Goal: Transaction & Acquisition: Purchase product/service

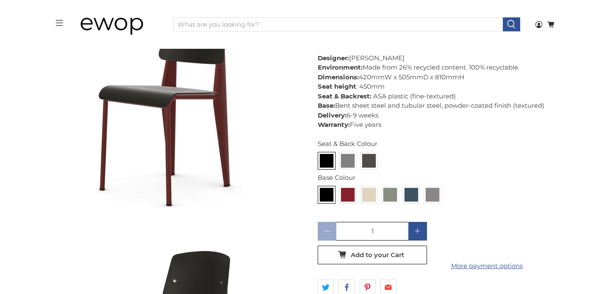
scroll to position [342, 0]
click at [329, 163] on img at bounding box center [327, 161] width 14 height 14
click at [0, 0] on input "radio" at bounding box center [0, 0] width 0 height 0
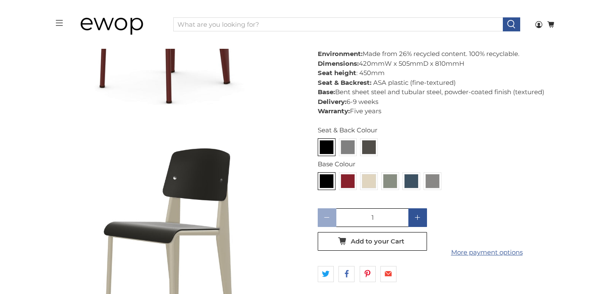
scroll to position [457, 0]
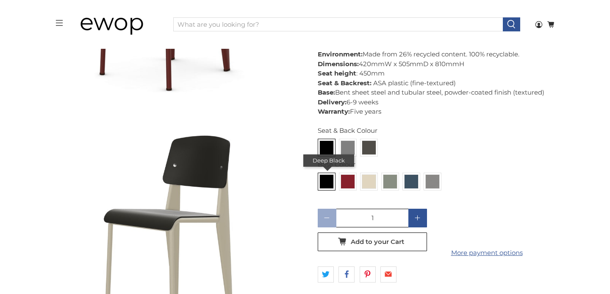
click at [324, 185] on img at bounding box center [327, 182] width 14 height 14
click at [0, 0] on input "radio" at bounding box center [0, 0] width 0 height 0
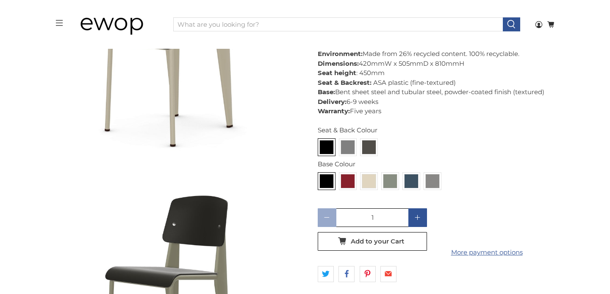
scroll to position [685, 0]
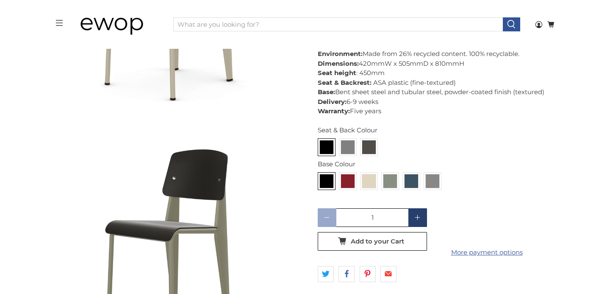
click at [417, 226] on span at bounding box center [418, 217] width 19 height 19
type input "4"
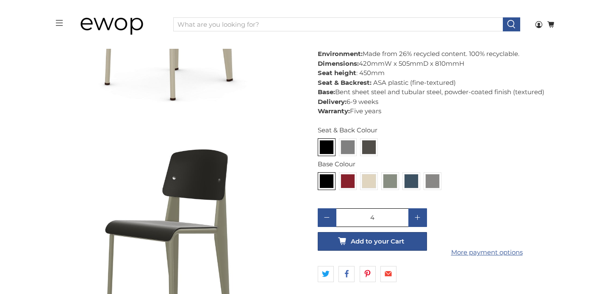
click at [398, 244] on span "Add to your Cart" at bounding box center [377, 241] width 53 height 8
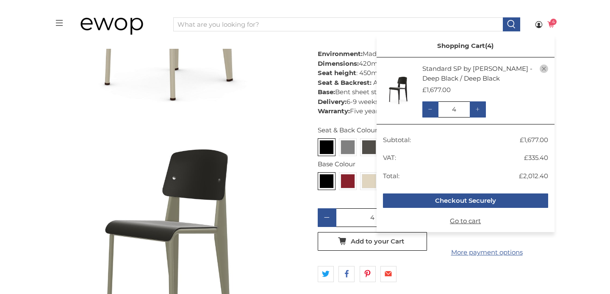
click at [549, 28] on icon at bounding box center [551, 25] width 8 height 8
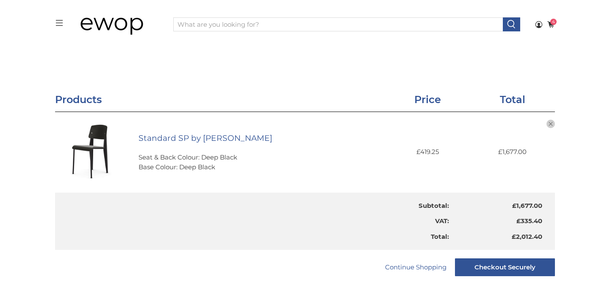
scroll to position [59, 0]
